Goal: Task Accomplishment & Management: Manage account settings

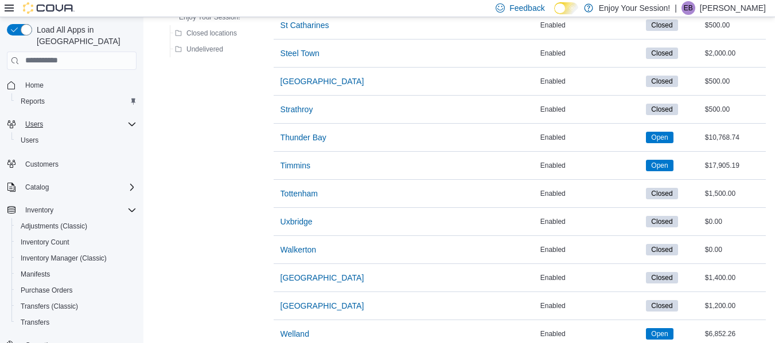
scroll to position [1399, 0]
click at [38, 286] on span "Purchase Orders" at bounding box center [47, 290] width 52 height 9
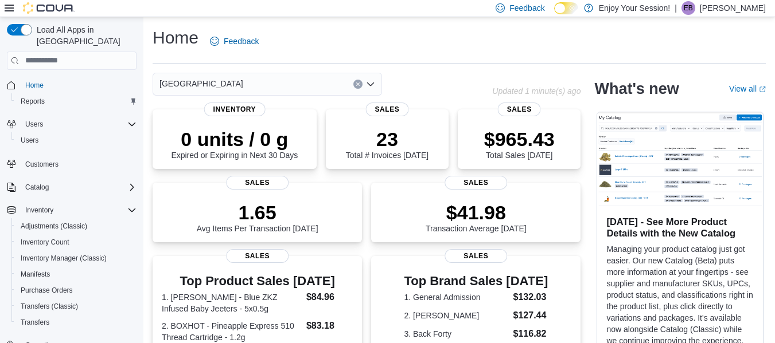
click at [751, 7] on p "[PERSON_NAME]" at bounding box center [733, 8] width 66 height 14
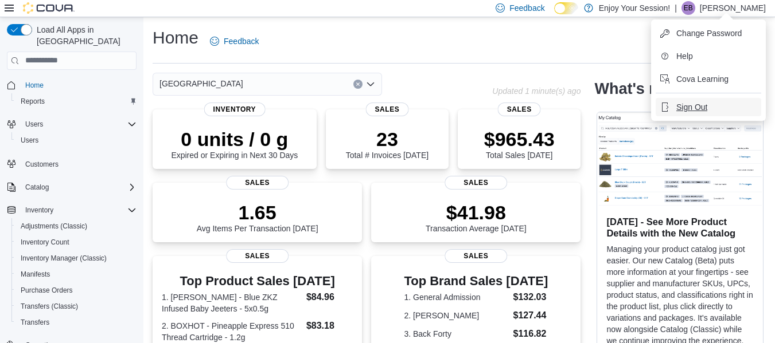
click at [696, 107] on span "Sign Out" at bounding box center [691, 106] width 31 height 11
